Goal: Task Accomplishment & Management: Manage account settings

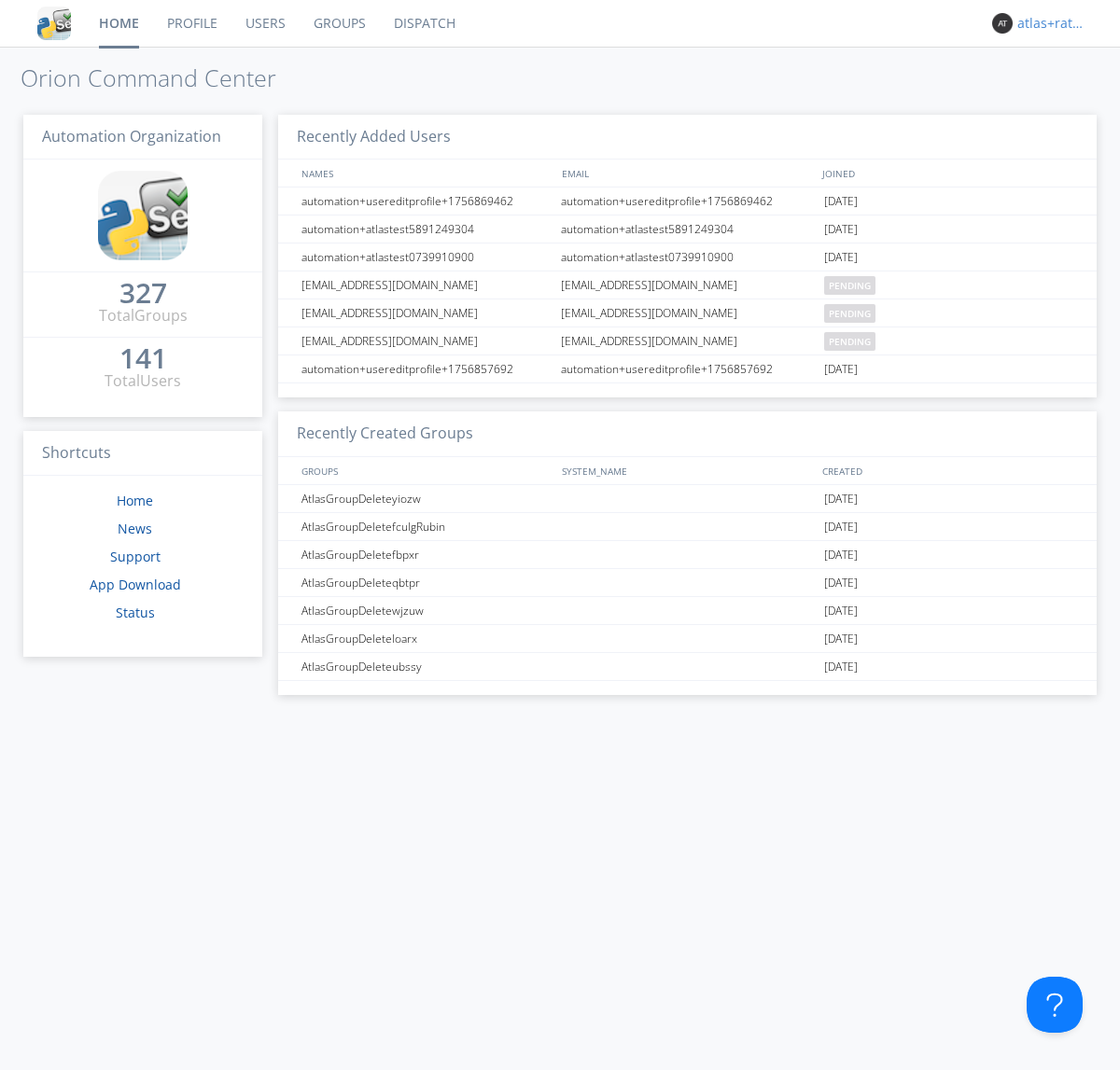
click at [1047, 23] on div "atlas+ratelimit" at bounding box center [1052, 22] width 70 height 18
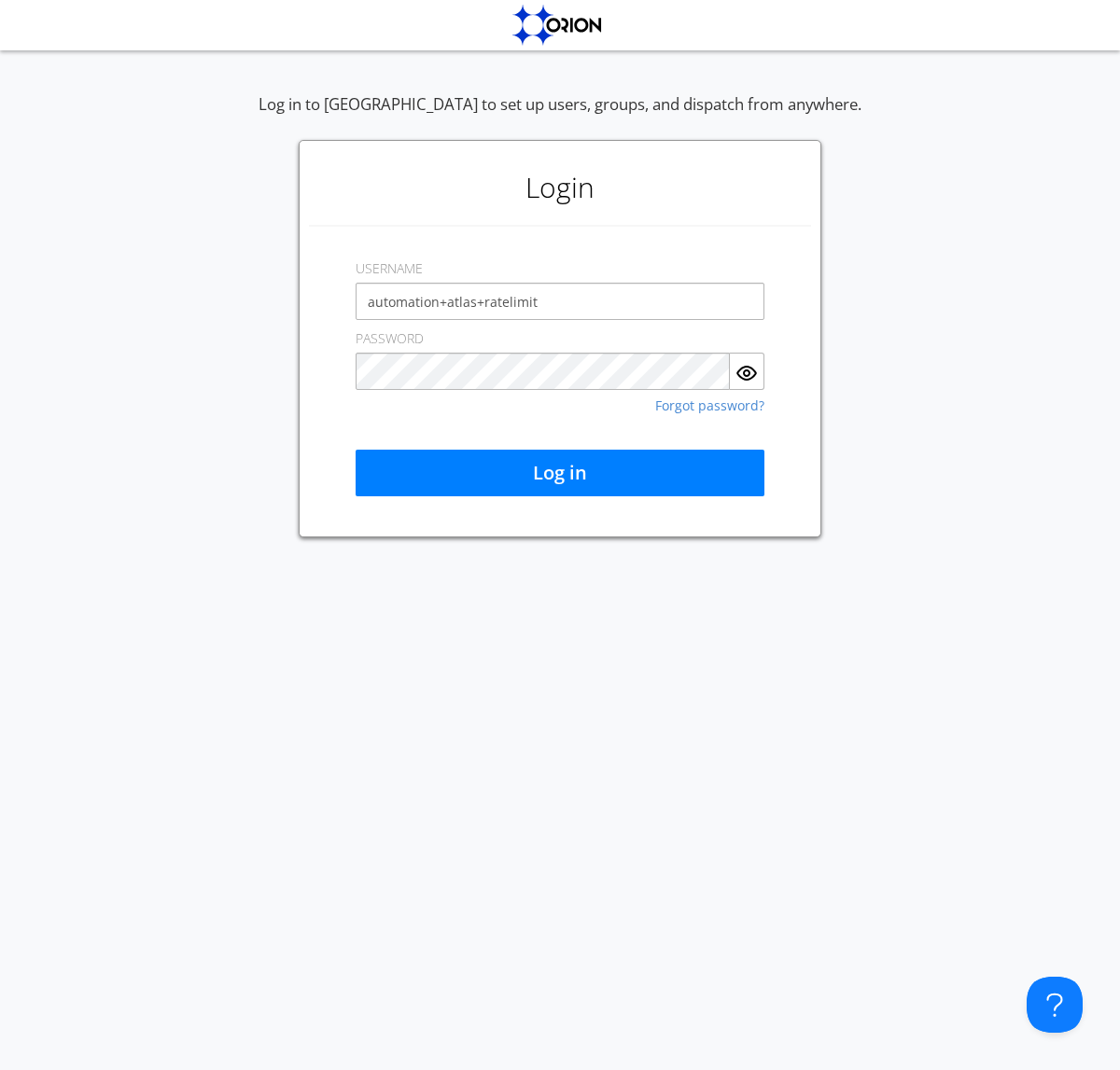
type input "automation+atlas+ratelimit"
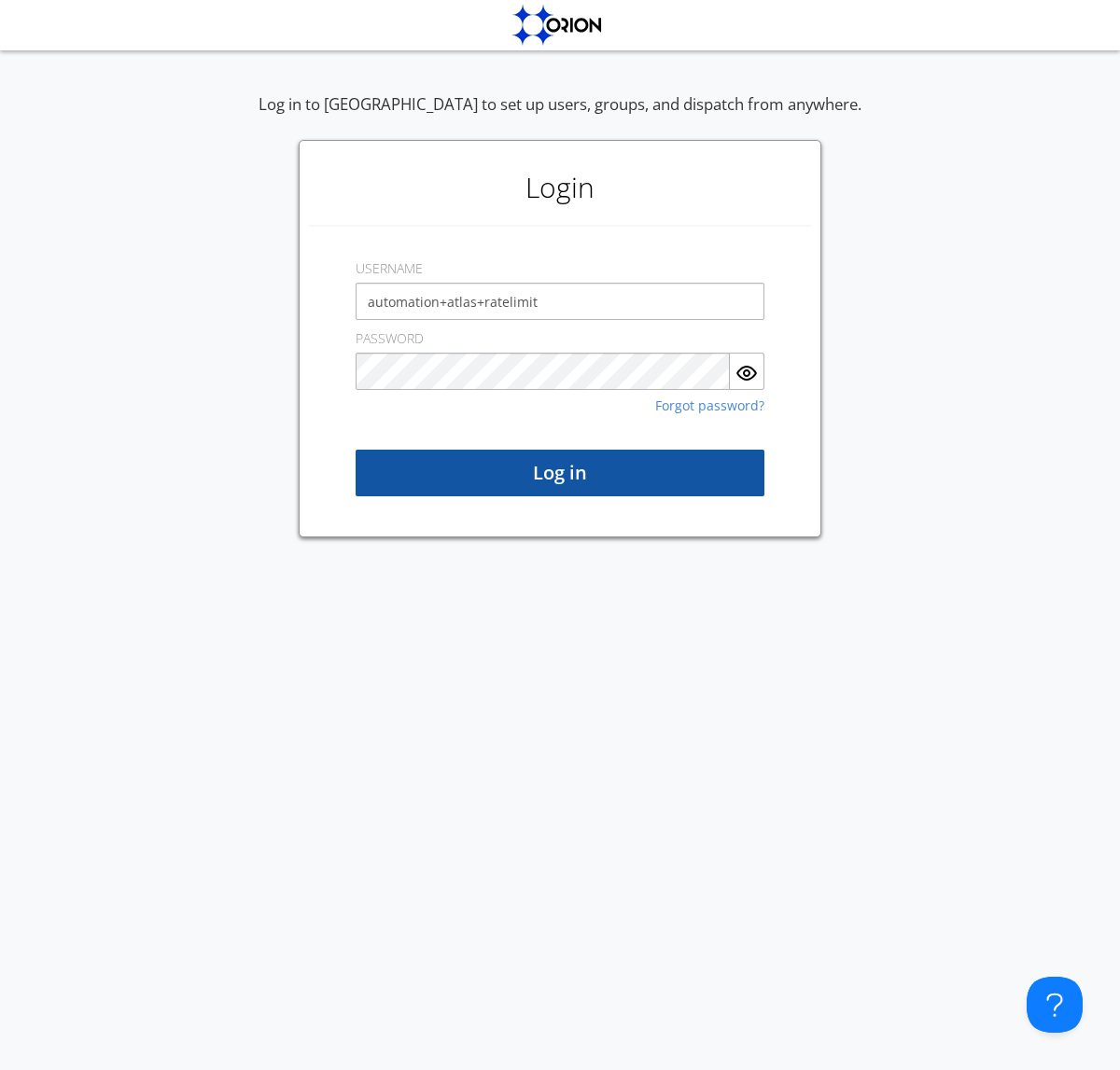
click at [560, 473] on button "Log in" at bounding box center [560, 473] width 408 height 47
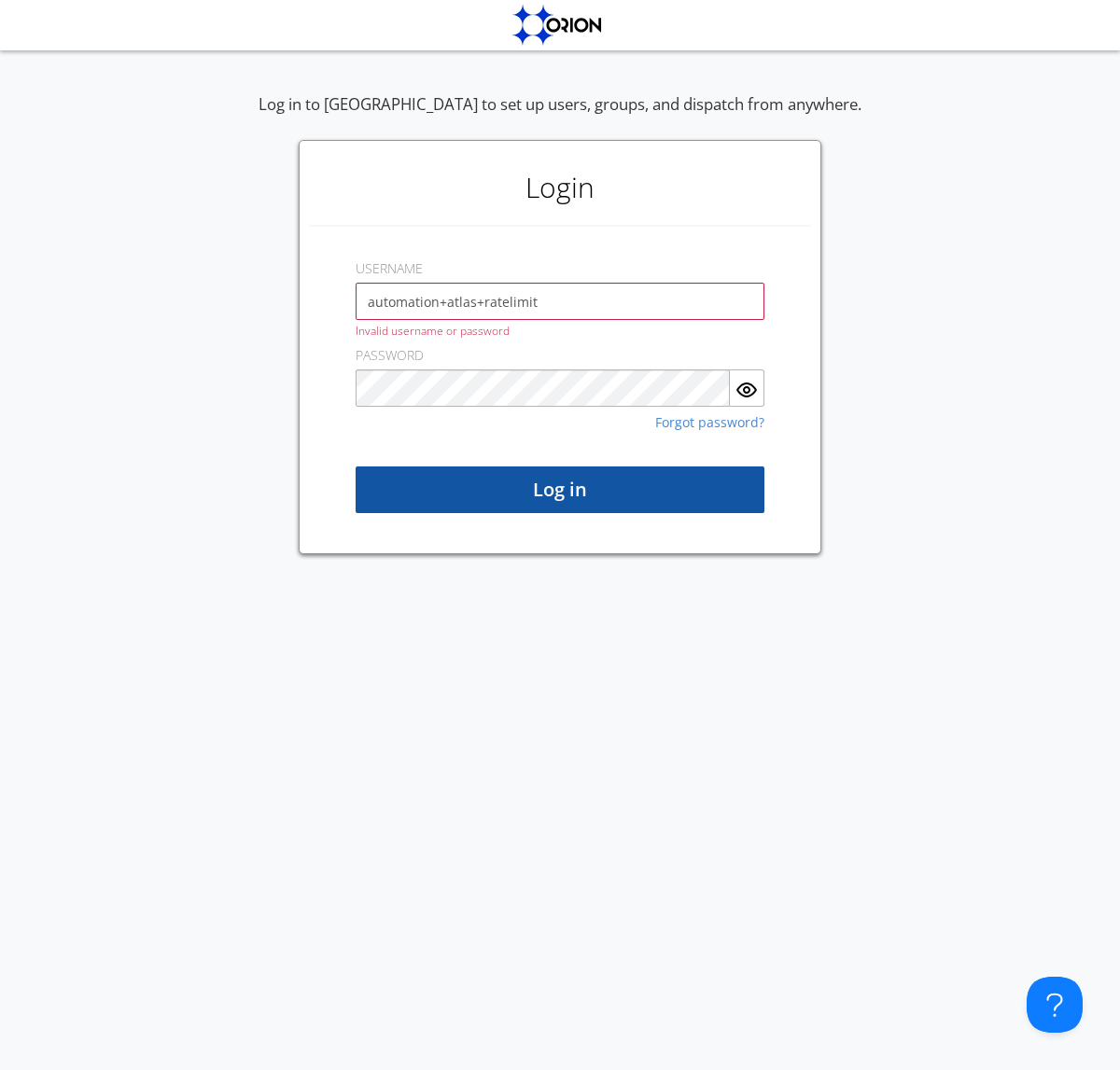
click at [560, 490] on button "Log in" at bounding box center [560, 490] width 408 height 47
